Goal: Use online tool/utility

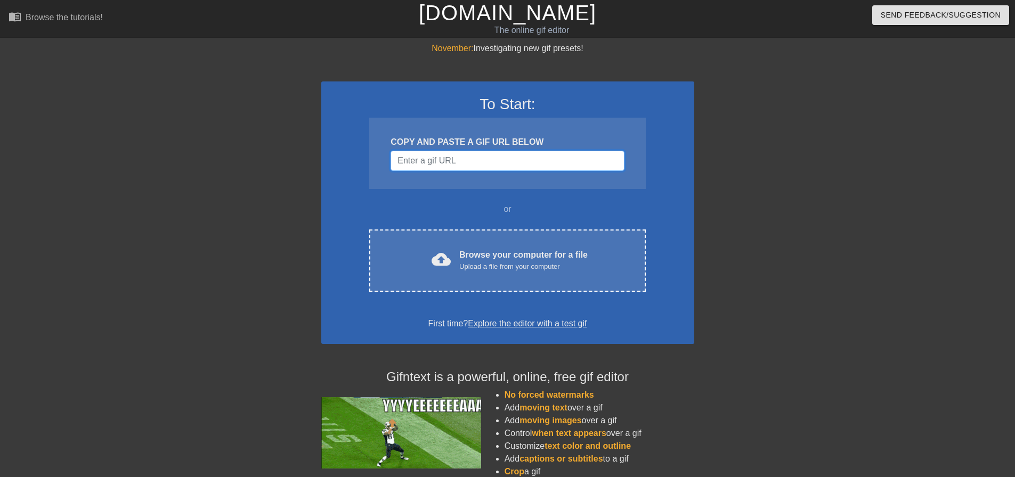
click at [437, 153] on input "Username" at bounding box center [507, 161] width 233 height 20
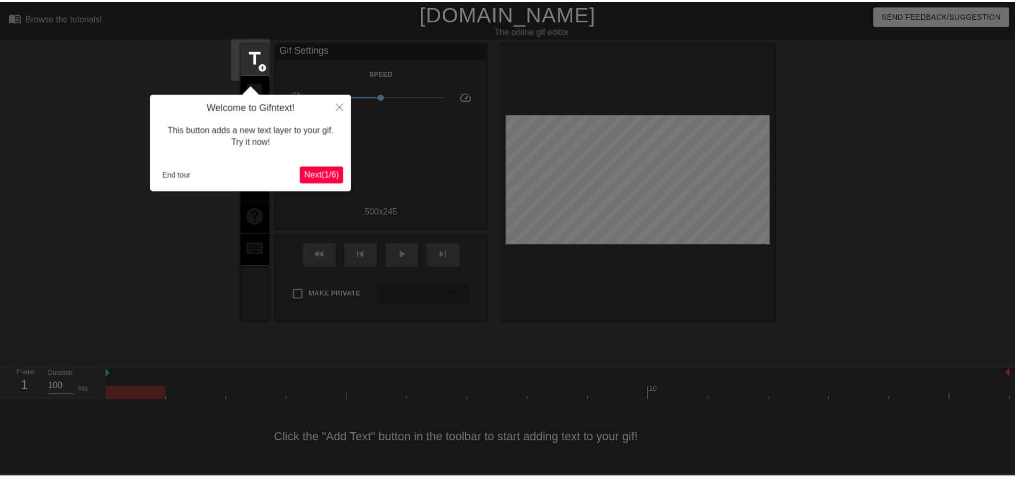
scroll to position [5, 0]
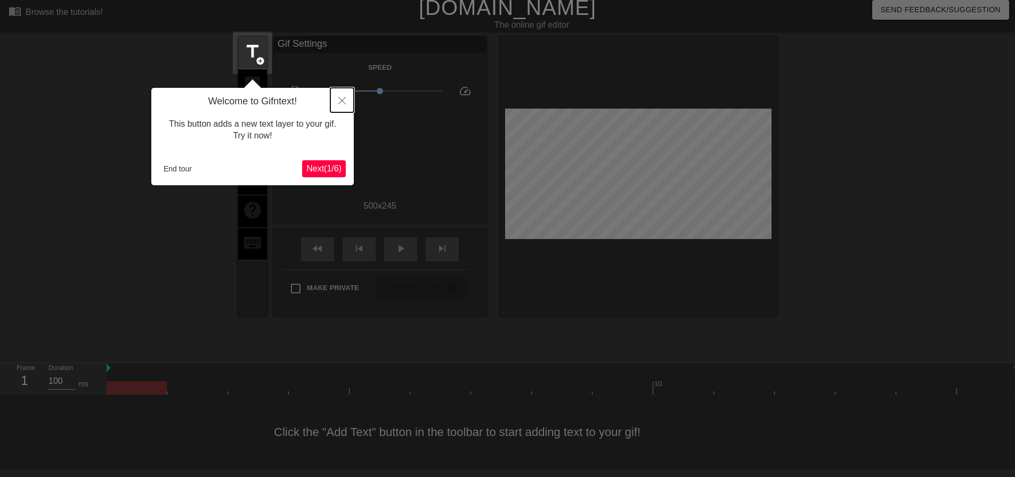
click at [343, 104] on icon "Close" at bounding box center [341, 100] width 7 height 7
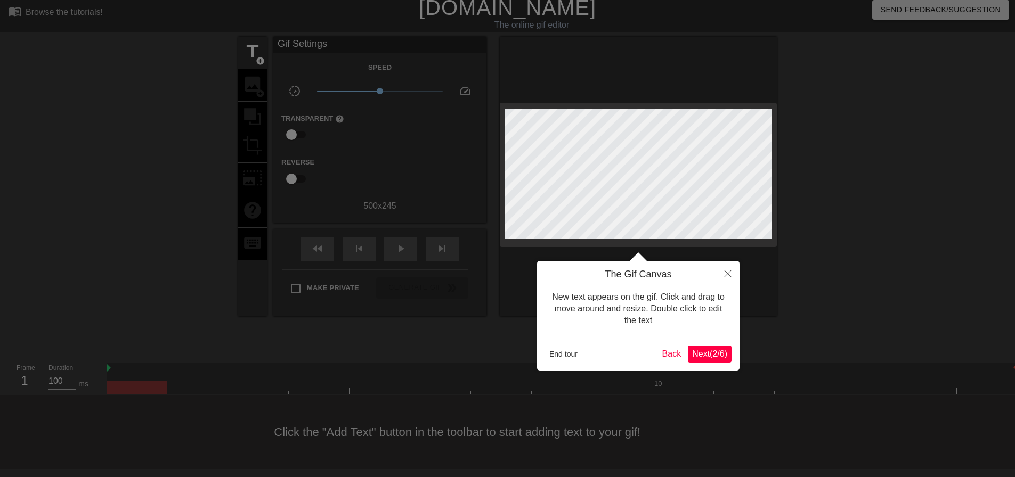
scroll to position [0, 0]
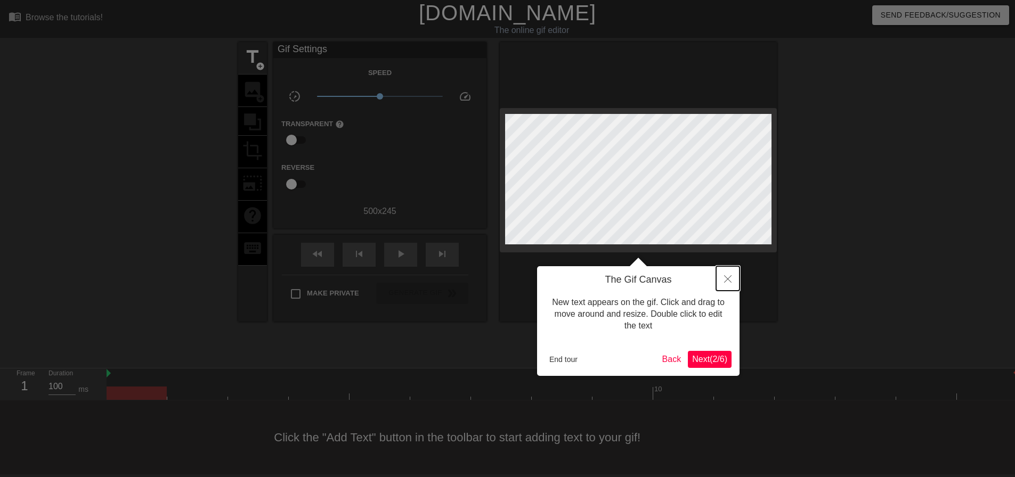
click at [726, 282] on icon "Close" at bounding box center [727, 278] width 7 height 7
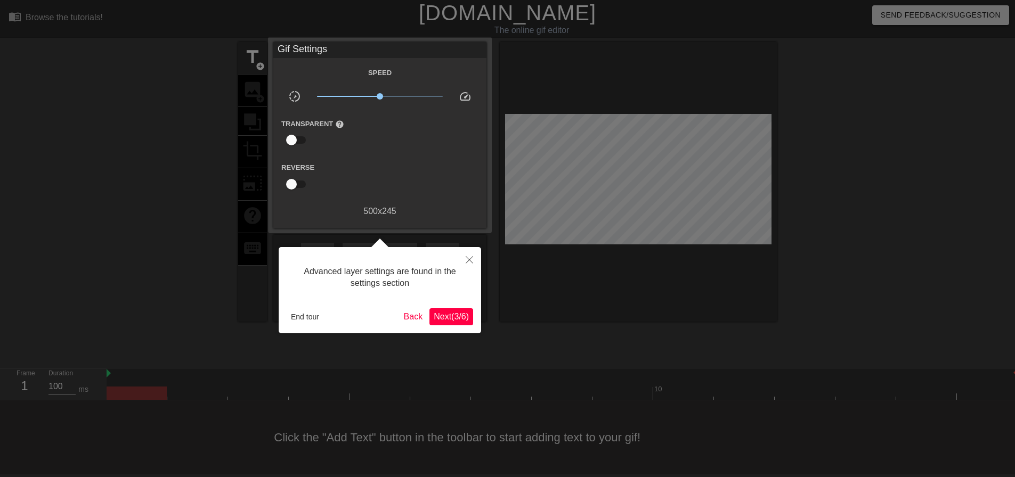
scroll to position [5, 0]
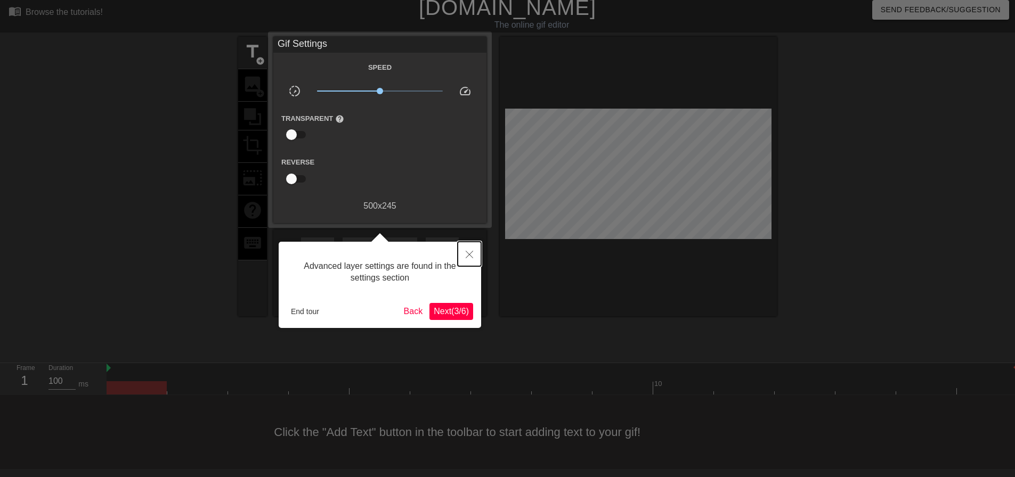
click at [470, 251] on button "Close" at bounding box center [469, 254] width 23 height 25
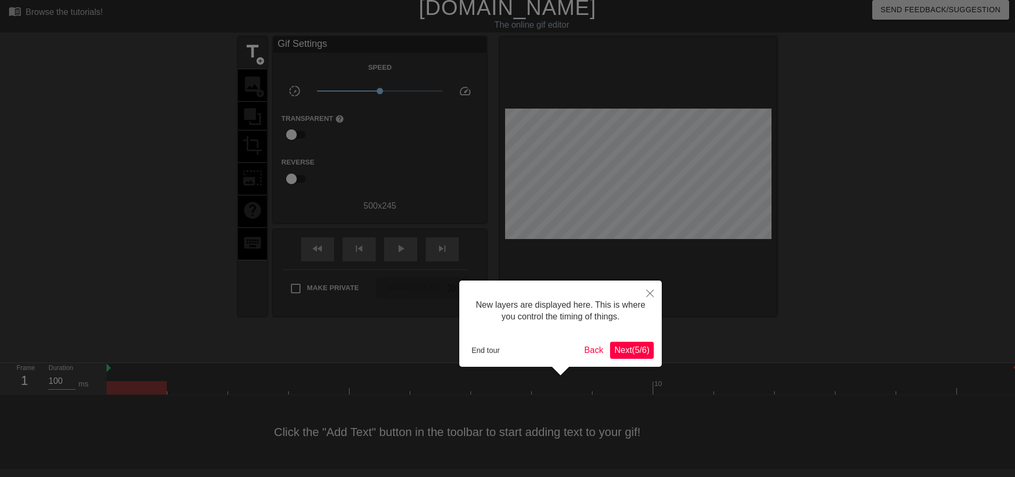
scroll to position [9, 0]
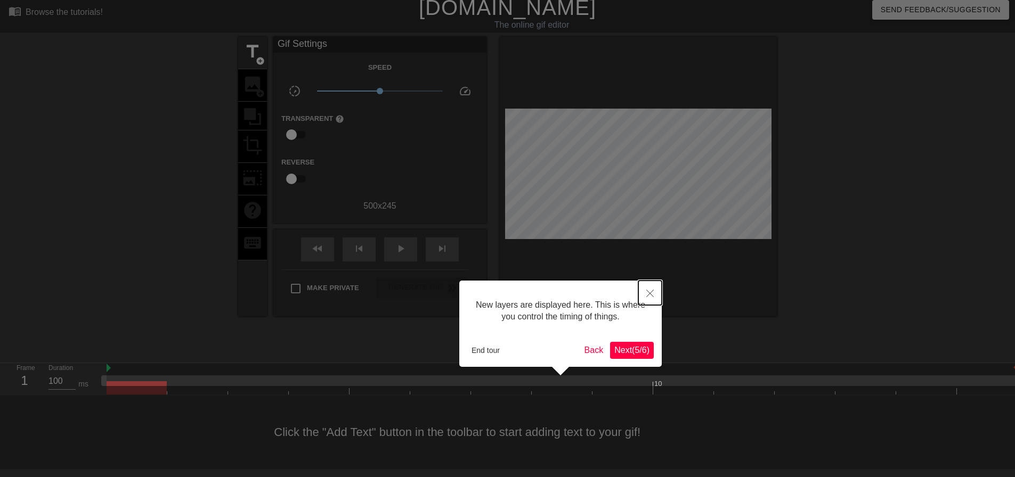
click at [650, 291] on icon "Close" at bounding box center [649, 293] width 7 height 7
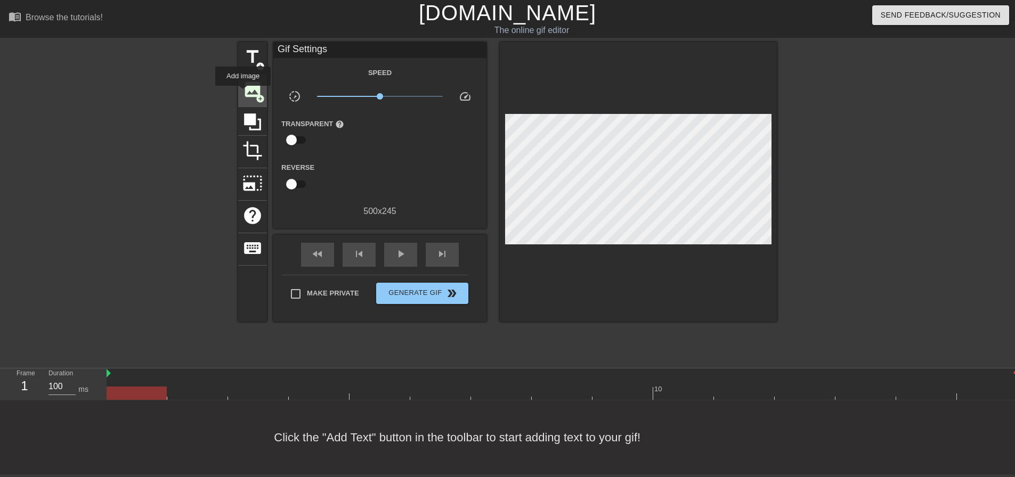
click at [243, 93] on span "image" at bounding box center [252, 89] width 20 height 20
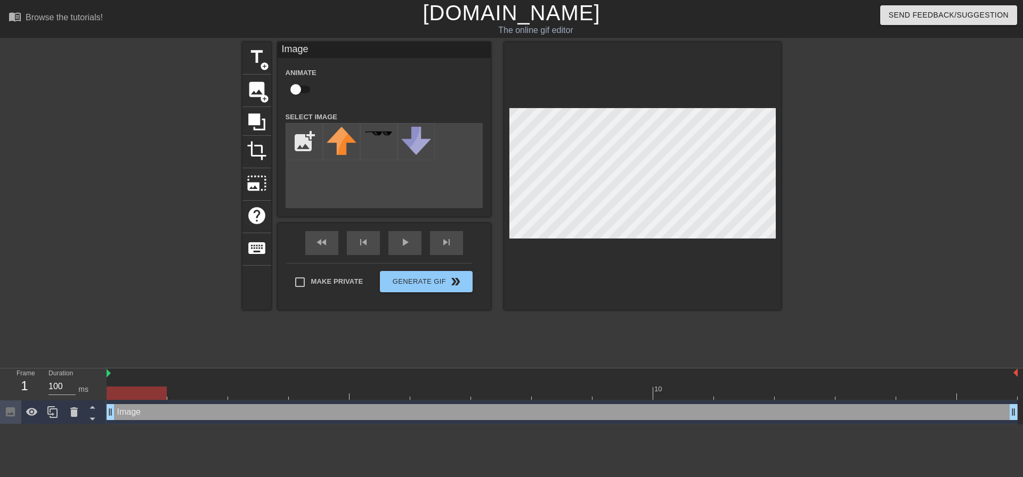
scroll to position [0, 0]
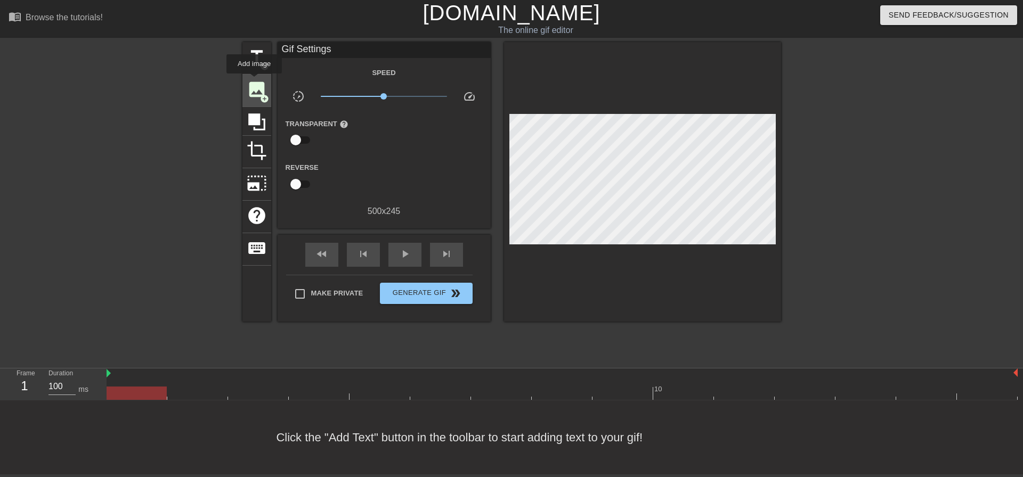
click at [254, 81] on span "image" at bounding box center [257, 89] width 20 height 20
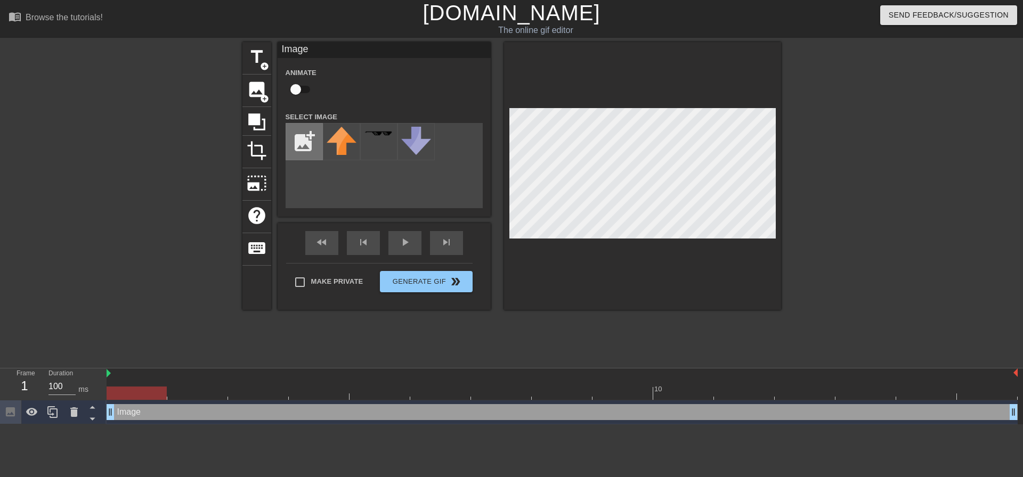
click at [298, 135] on input "file" at bounding box center [304, 142] width 36 height 36
click at [297, 139] on input "file" at bounding box center [304, 142] width 36 height 36
type input "C:\fakepath\2-1B-AoRCR.webp"
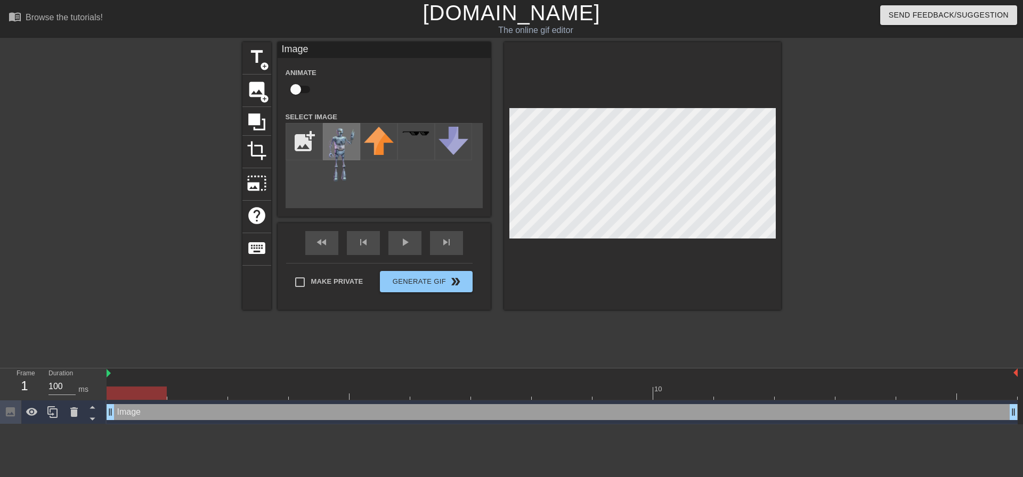
click at [328, 136] on img at bounding box center [342, 154] width 30 height 55
click at [258, 147] on span "crop" at bounding box center [257, 151] width 20 height 20
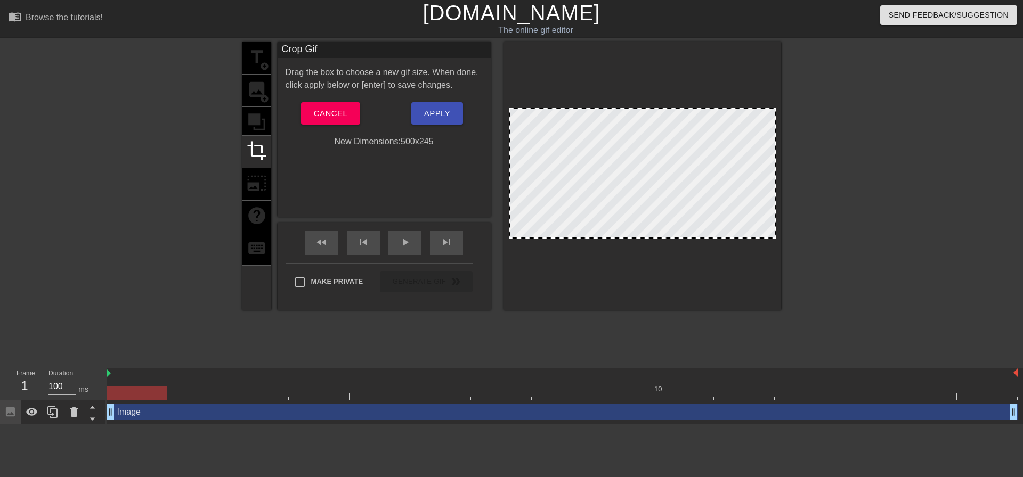
click at [654, 188] on div at bounding box center [642, 173] width 266 height 131
click at [346, 109] on span "Cancel" at bounding box center [331, 114] width 34 height 14
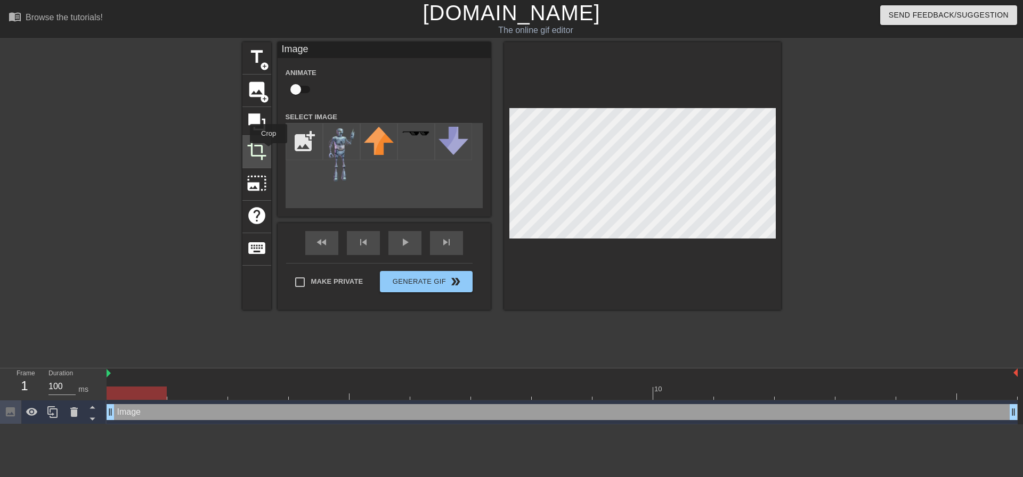
click at [269, 151] on div "crop" at bounding box center [256, 152] width 29 height 33
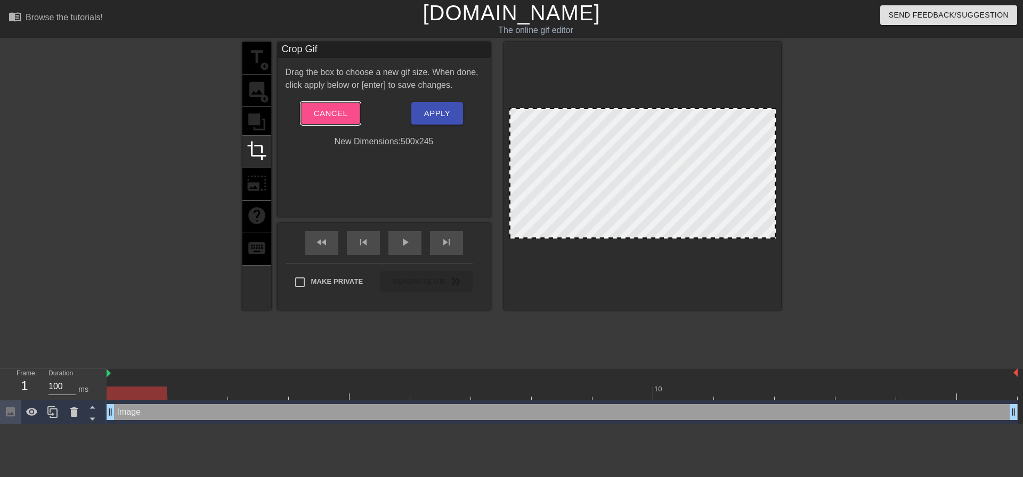
click at [343, 108] on span "Cancel" at bounding box center [331, 114] width 34 height 14
